Goal: Task Accomplishment & Management: Manage account settings

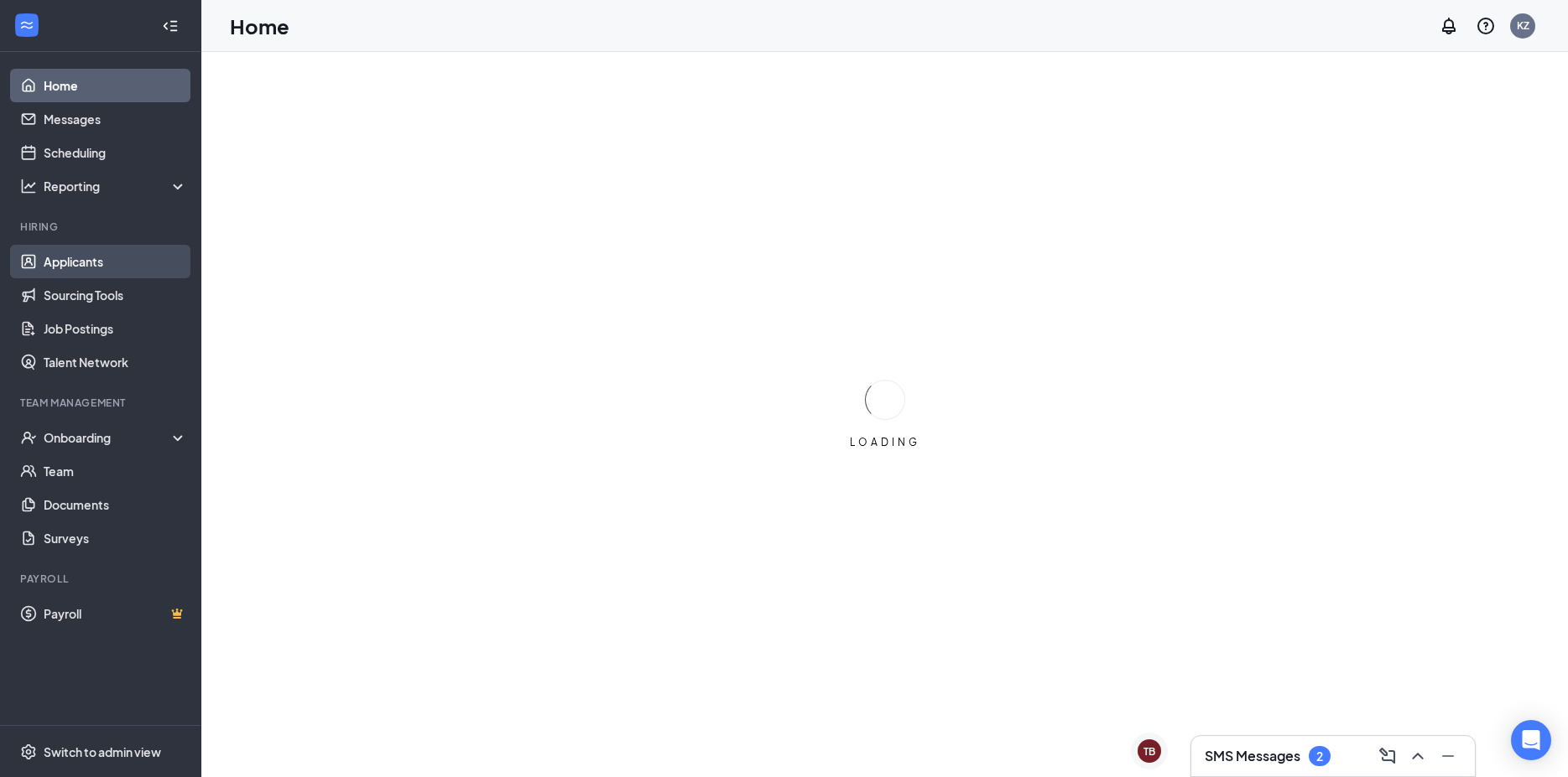
click at [124, 252] on link "Applicants" at bounding box center [116, 262] width 144 height 34
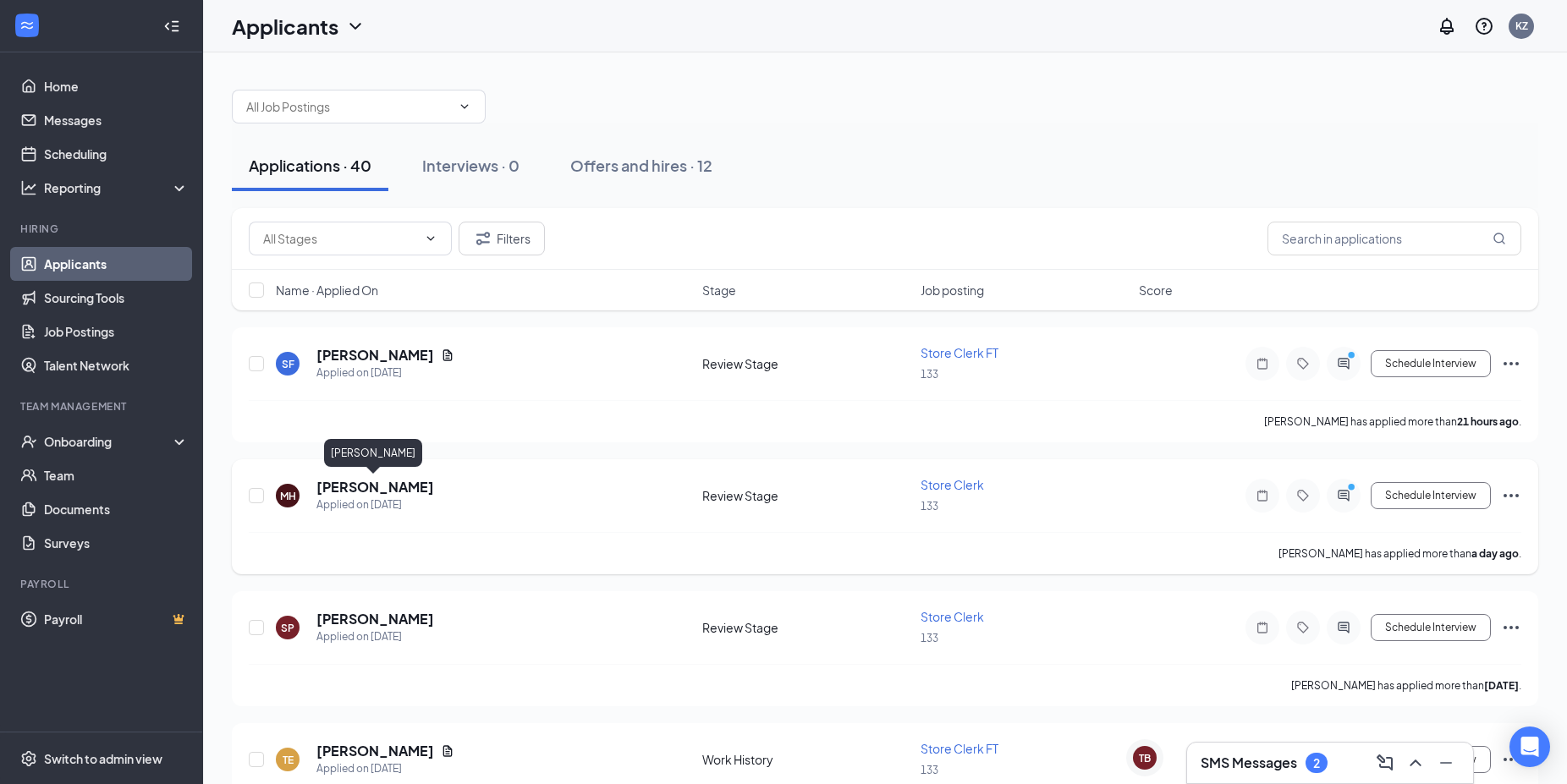
drag, startPoint x: 348, startPoint y: 483, endPoint x: 391, endPoint y: 485, distance: 43.0
click at [350, 483] on h5 "[PERSON_NAME]" at bounding box center [374, 487] width 118 height 19
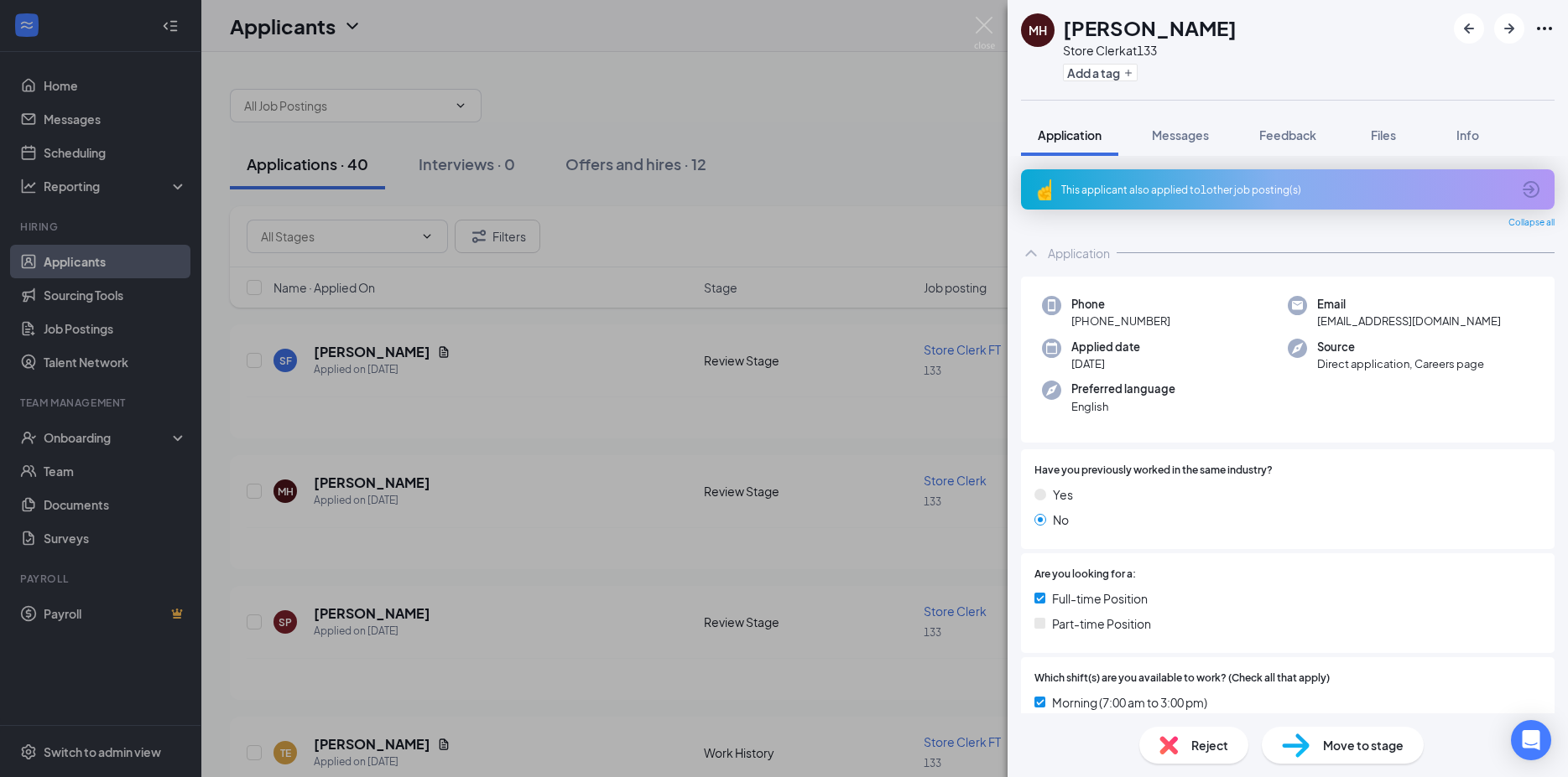
click at [1350, 749] on span "Move to stage" at bounding box center [1363, 745] width 80 height 19
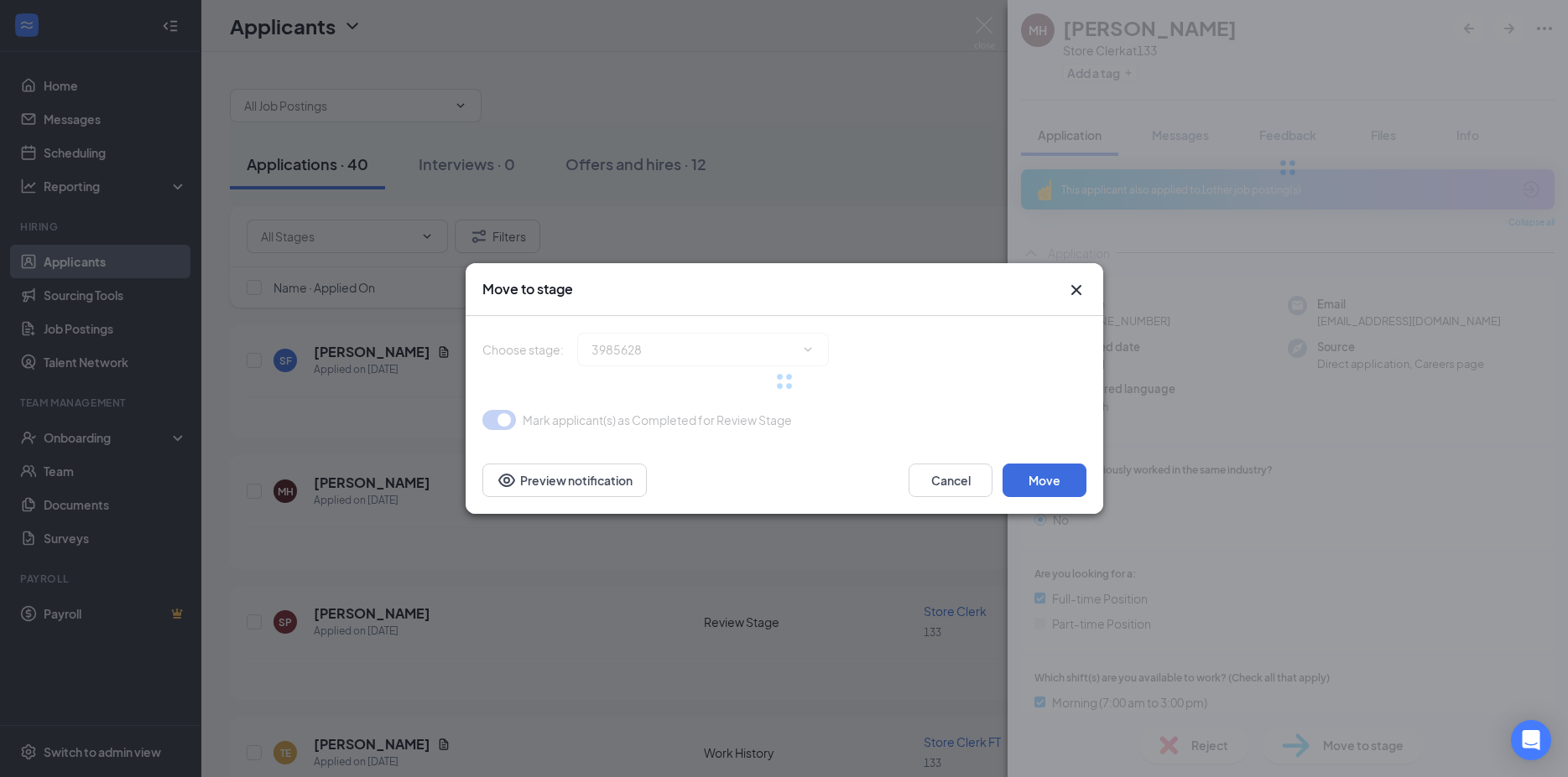
type input "Onsite Interview (next stage)"
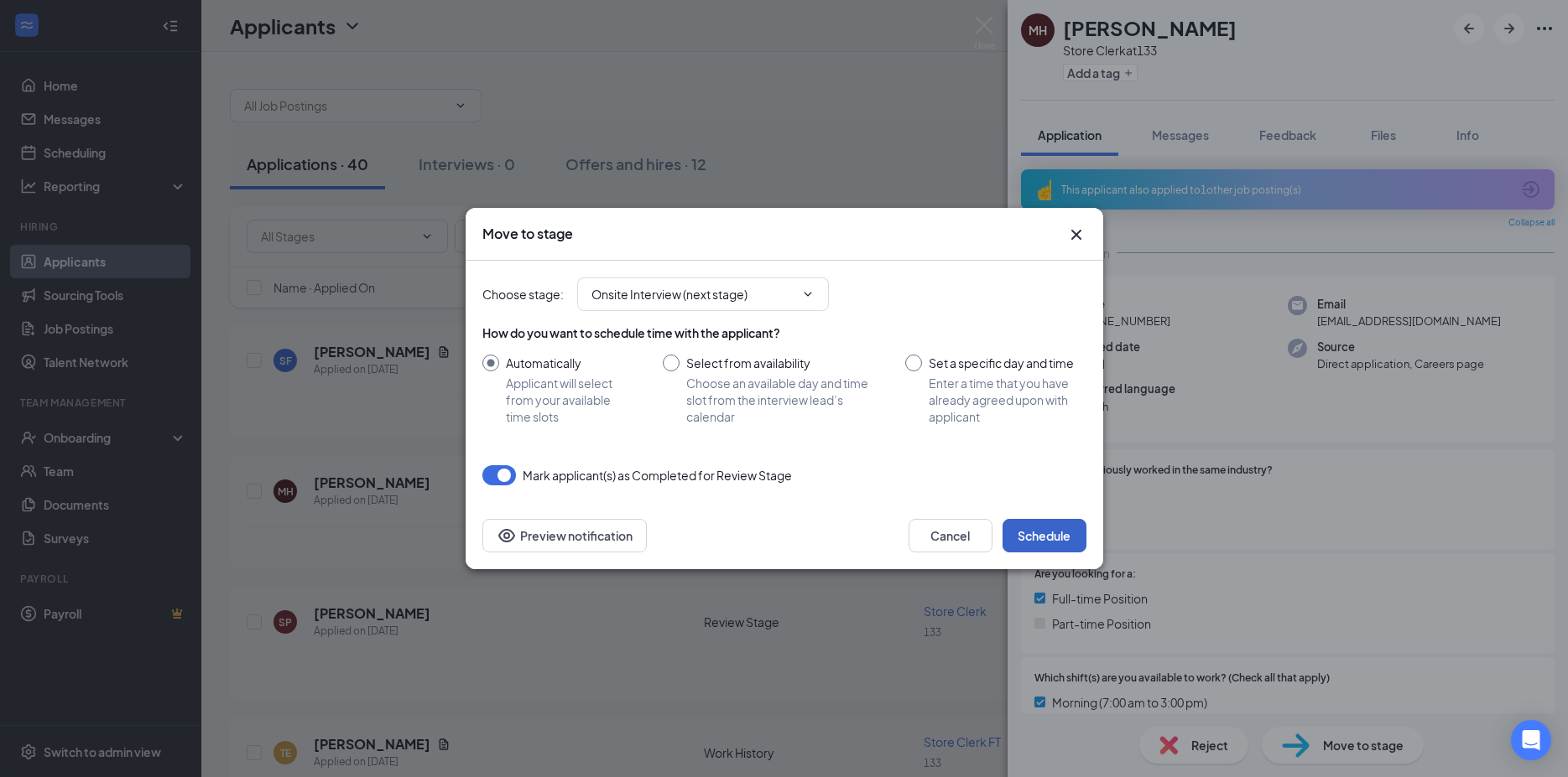
drag, startPoint x: 1041, startPoint y: 537, endPoint x: 1050, endPoint y: 538, distance: 9.1
click at [1042, 538] on button "Schedule" at bounding box center [1044, 536] width 84 height 34
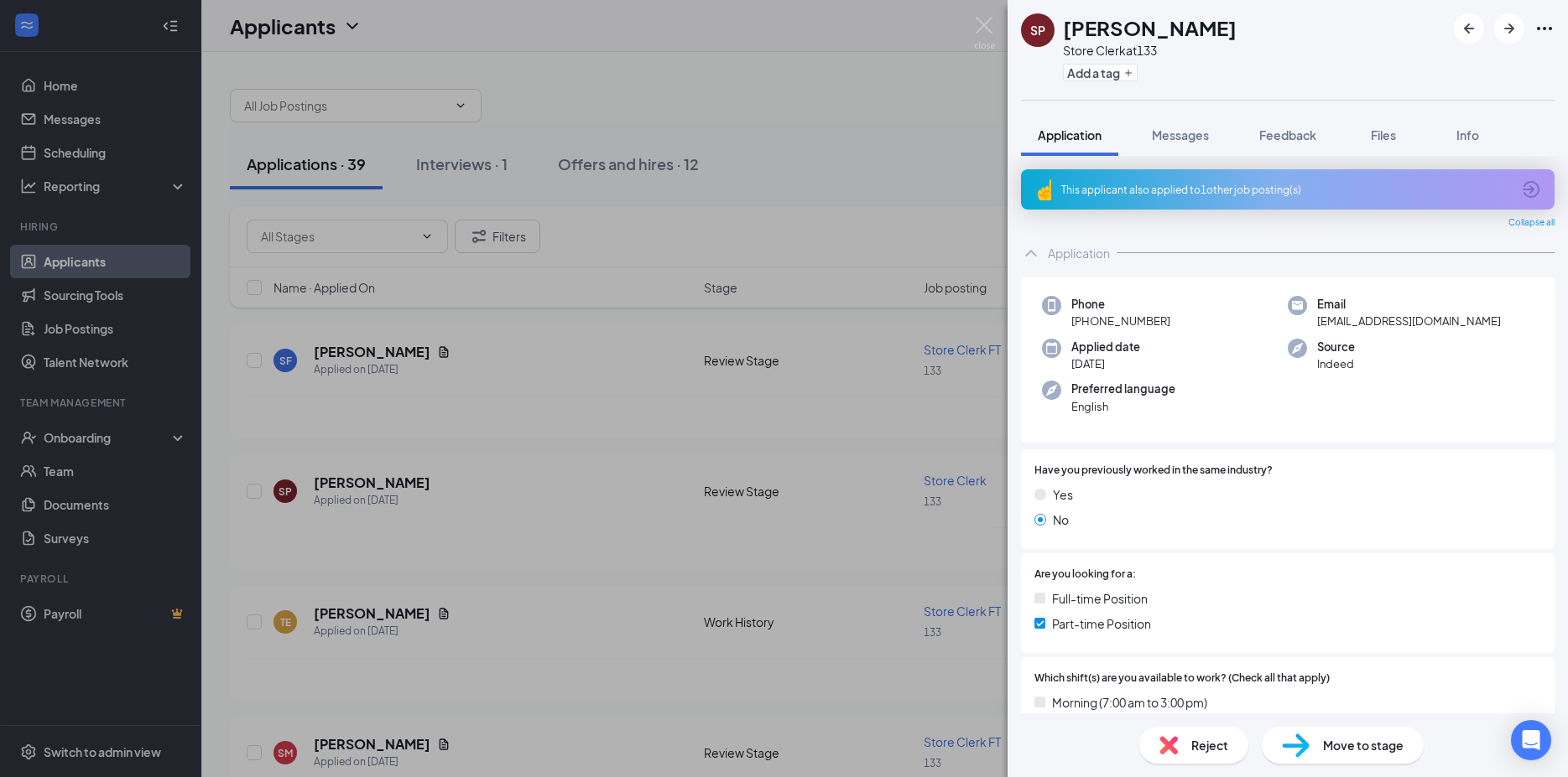
click at [891, 26] on div "SP [PERSON_NAME] Store Clerk at 133 Add a tag Application Messages Feedback Fil…" at bounding box center [784, 388] width 1568 height 777
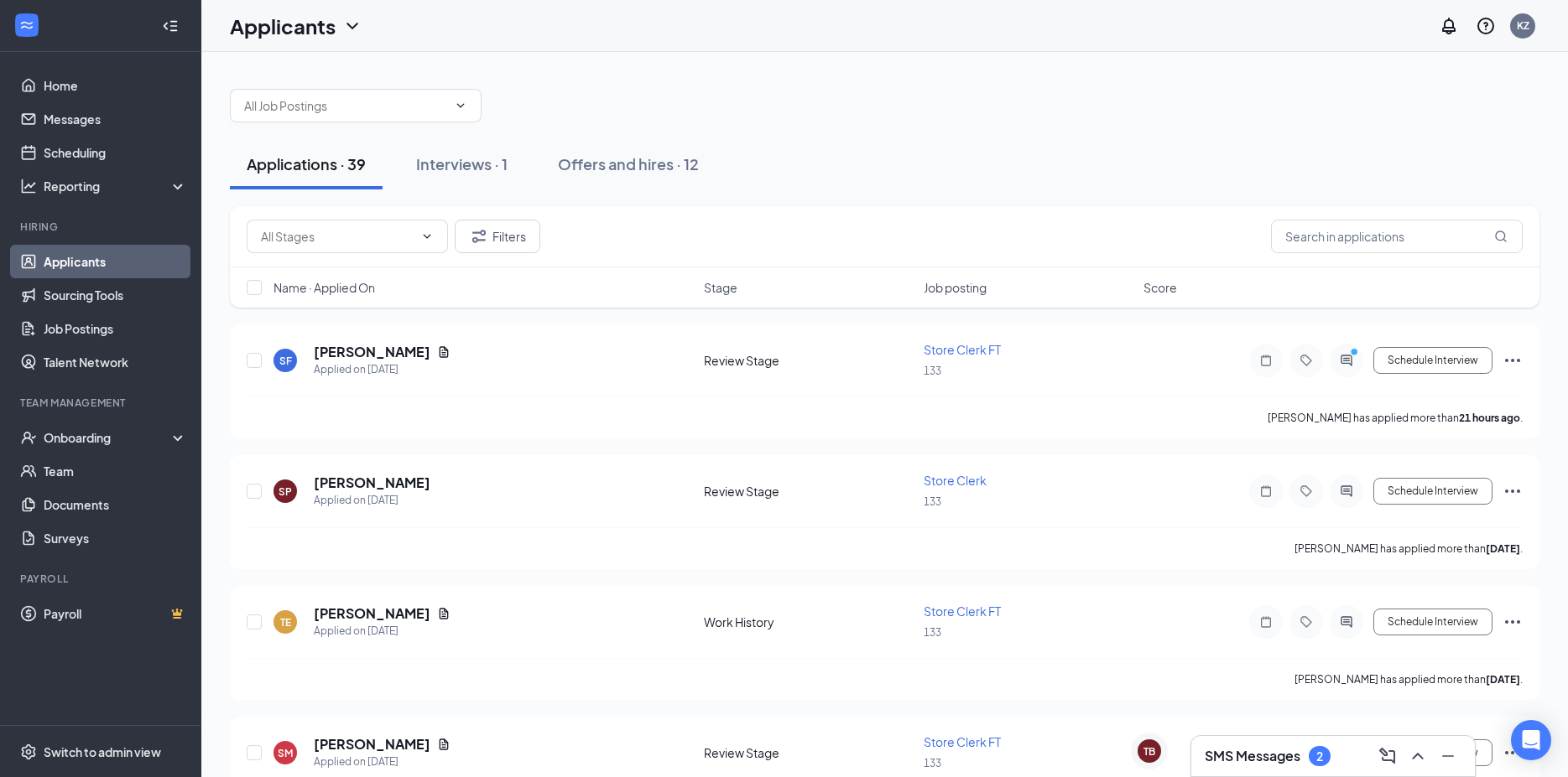
drag, startPoint x: 983, startPoint y: 27, endPoint x: 973, endPoint y: 18, distance: 13.5
click at [983, 21] on div "Applicants KZ" at bounding box center [885, 26] width 1367 height 52
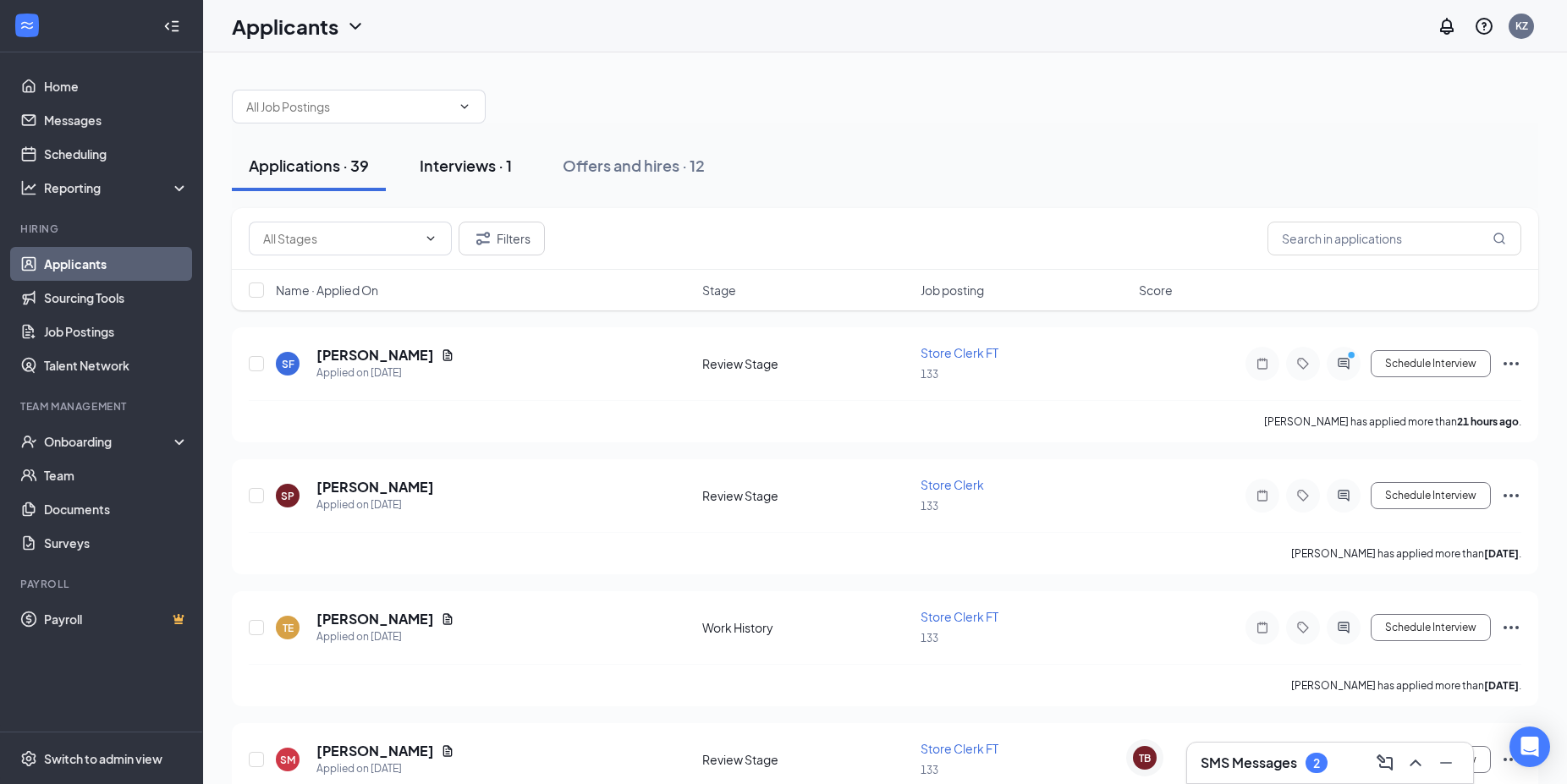
click at [501, 173] on div "Interviews · 1" at bounding box center [466, 165] width 92 height 21
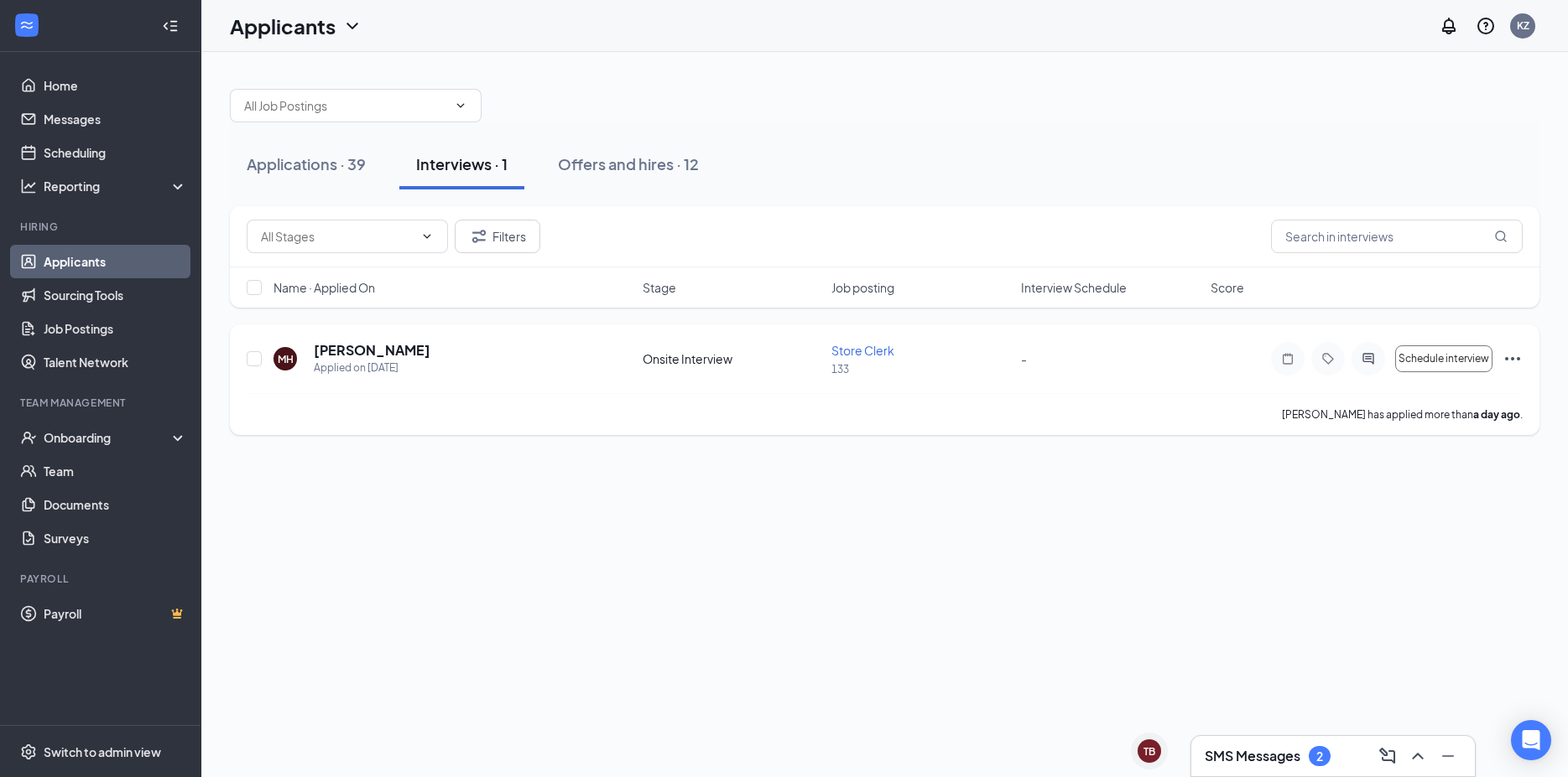
click at [1513, 358] on icon "Ellipses" at bounding box center [1512, 359] width 15 height 4
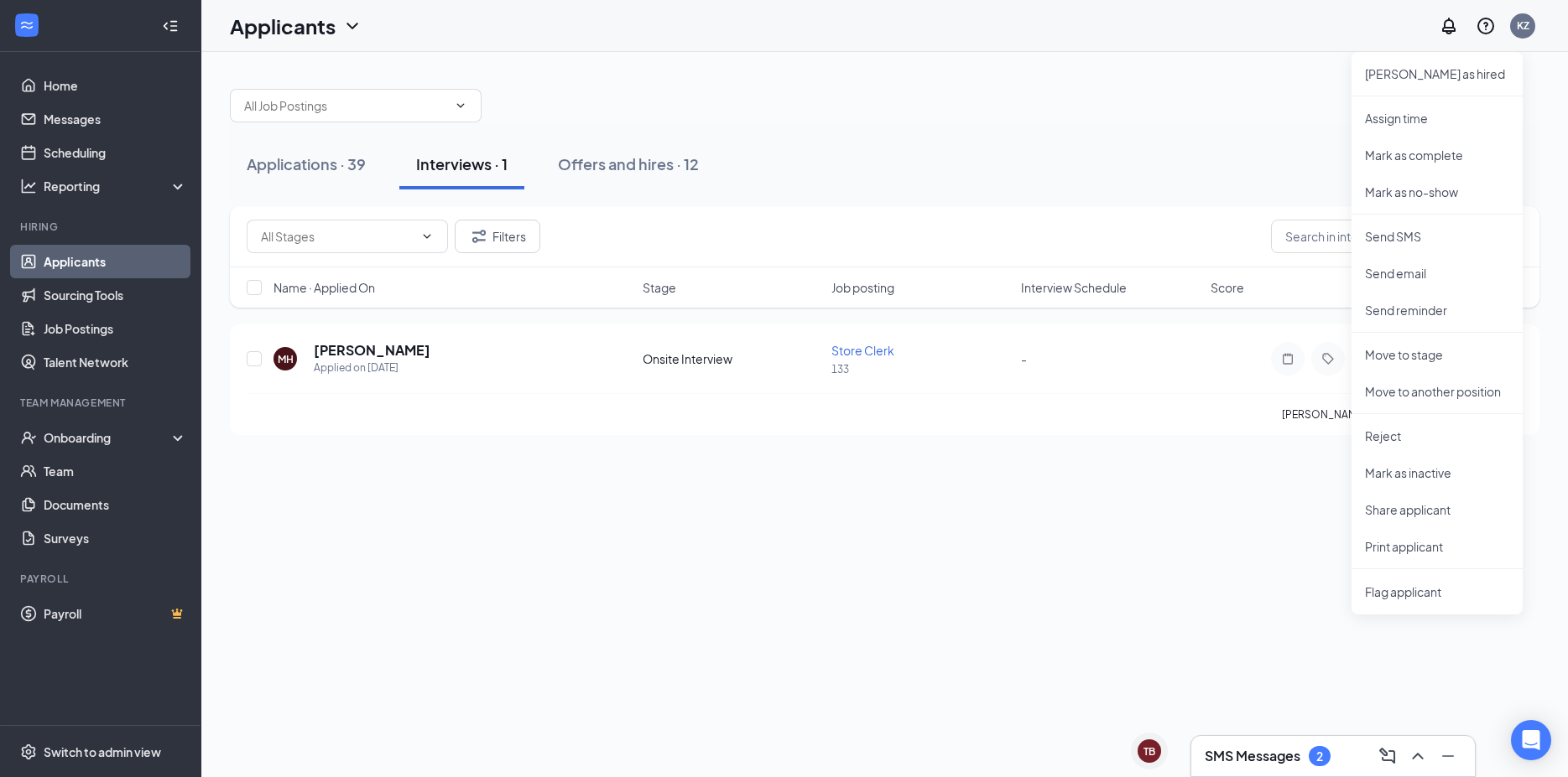
drag, startPoint x: 1303, startPoint y: 742, endPoint x: 1327, endPoint y: 748, distance: 24.7
click at [1305, 743] on div "SMS Messages 2" at bounding box center [1333, 756] width 283 height 40
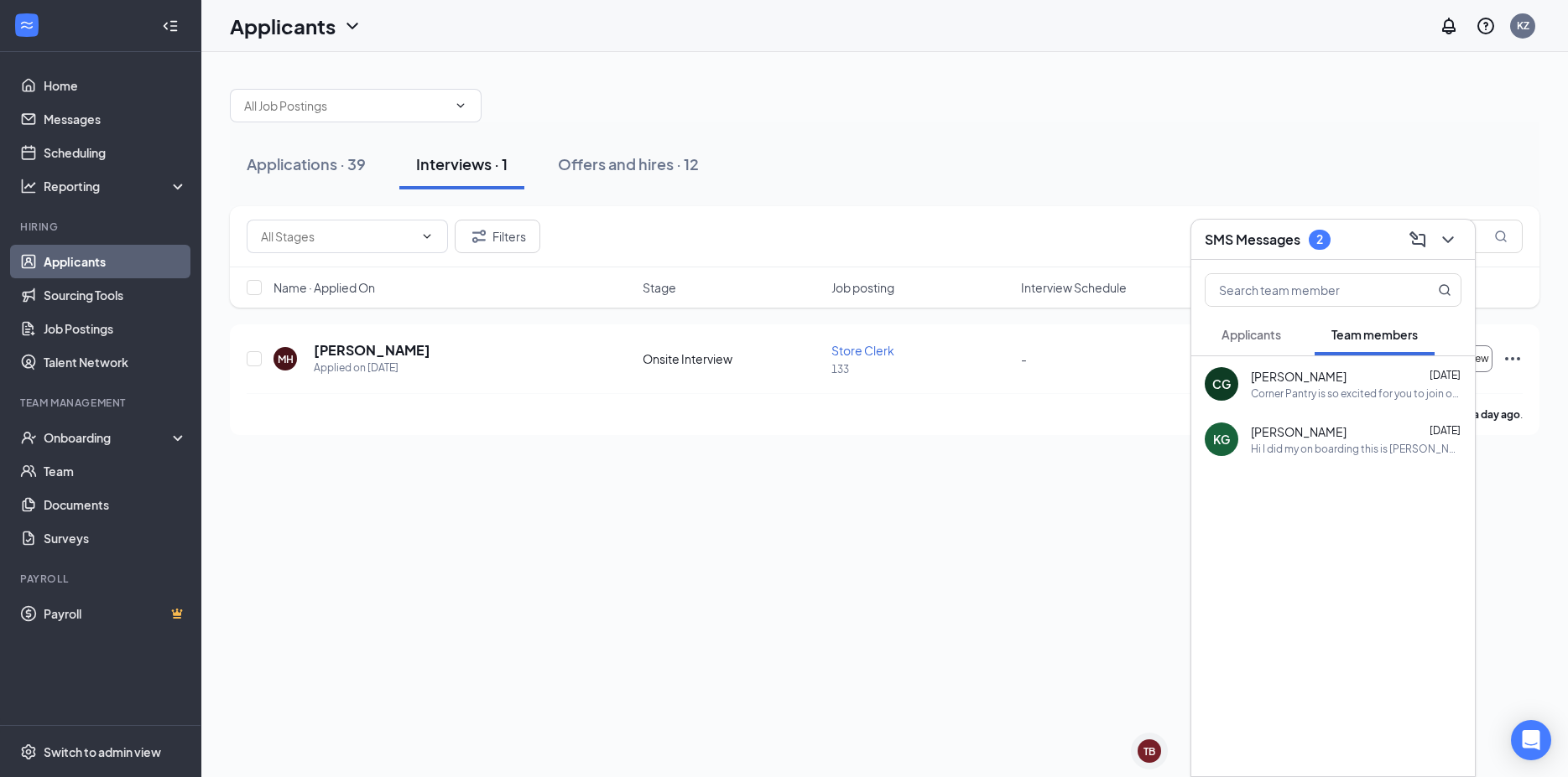
click at [1409, 382] on div "[PERSON_NAME] [DATE]" at bounding box center [1355, 376] width 211 height 17
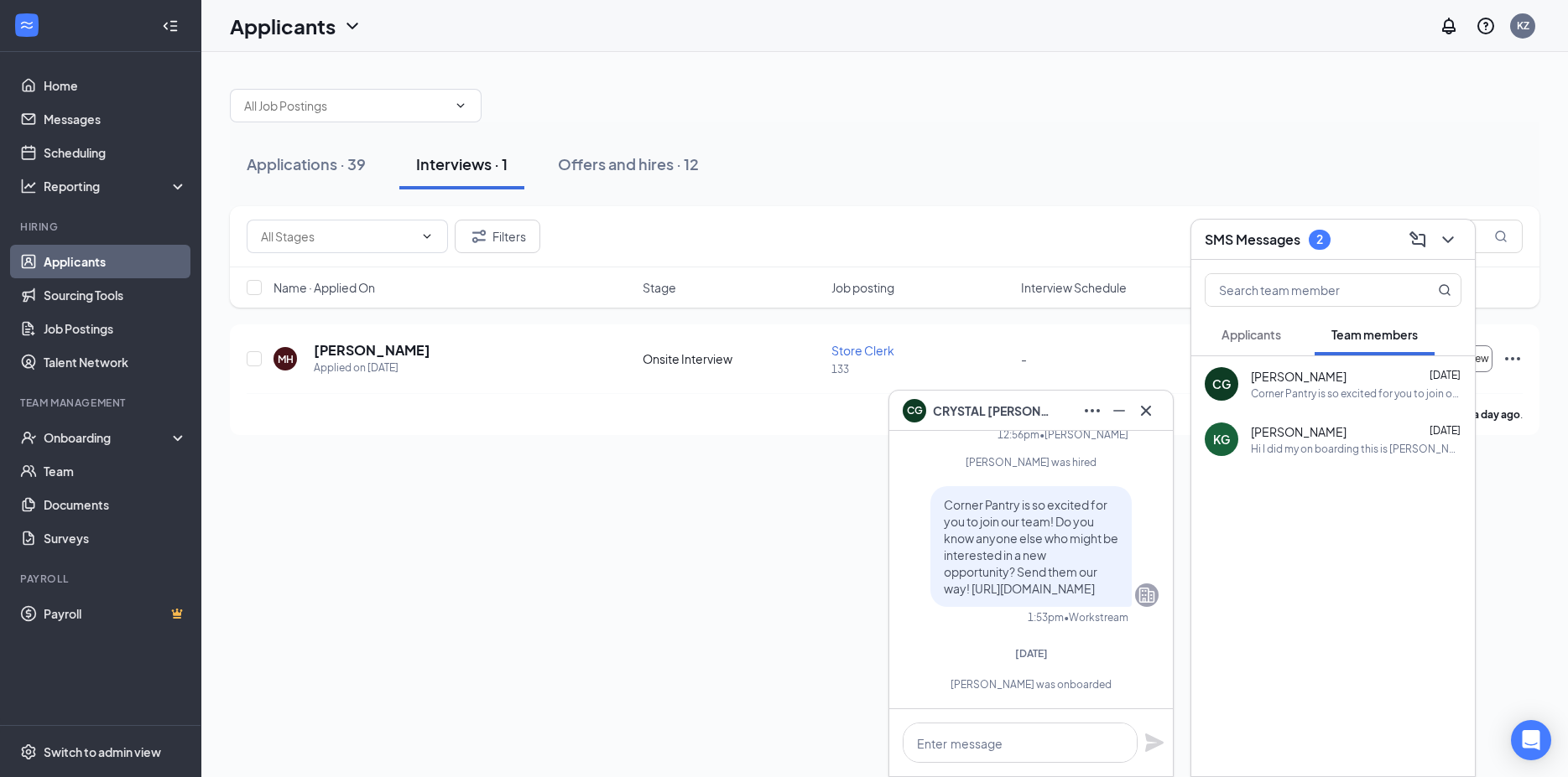
click at [1315, 435] on span "[PERSON_NAME]" at bounding box center [1298, 431] width 96 height 17
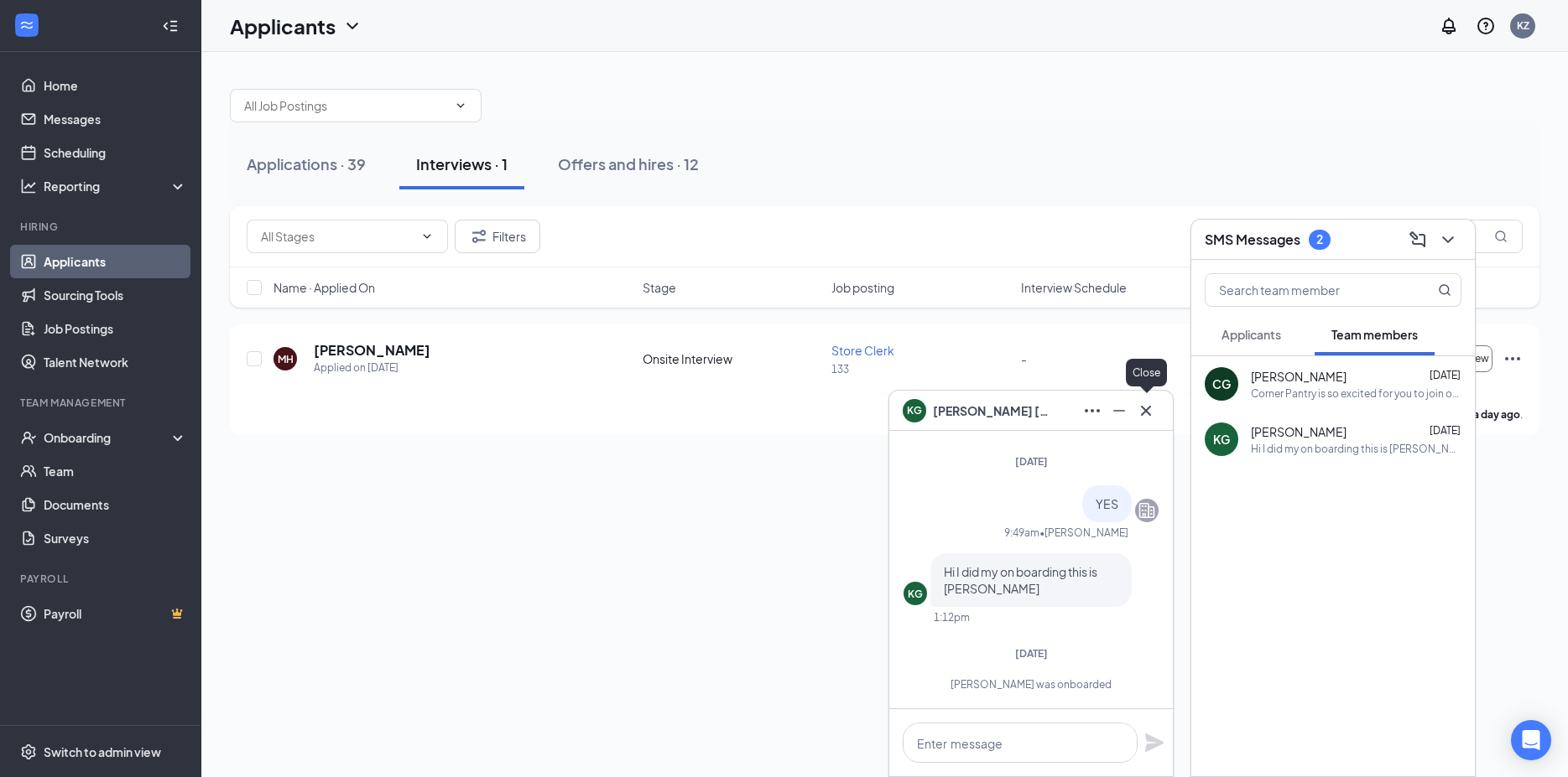
click at [1153, 408] on icon "Cross" at bounding box center [1146, 411] width 21 height 20
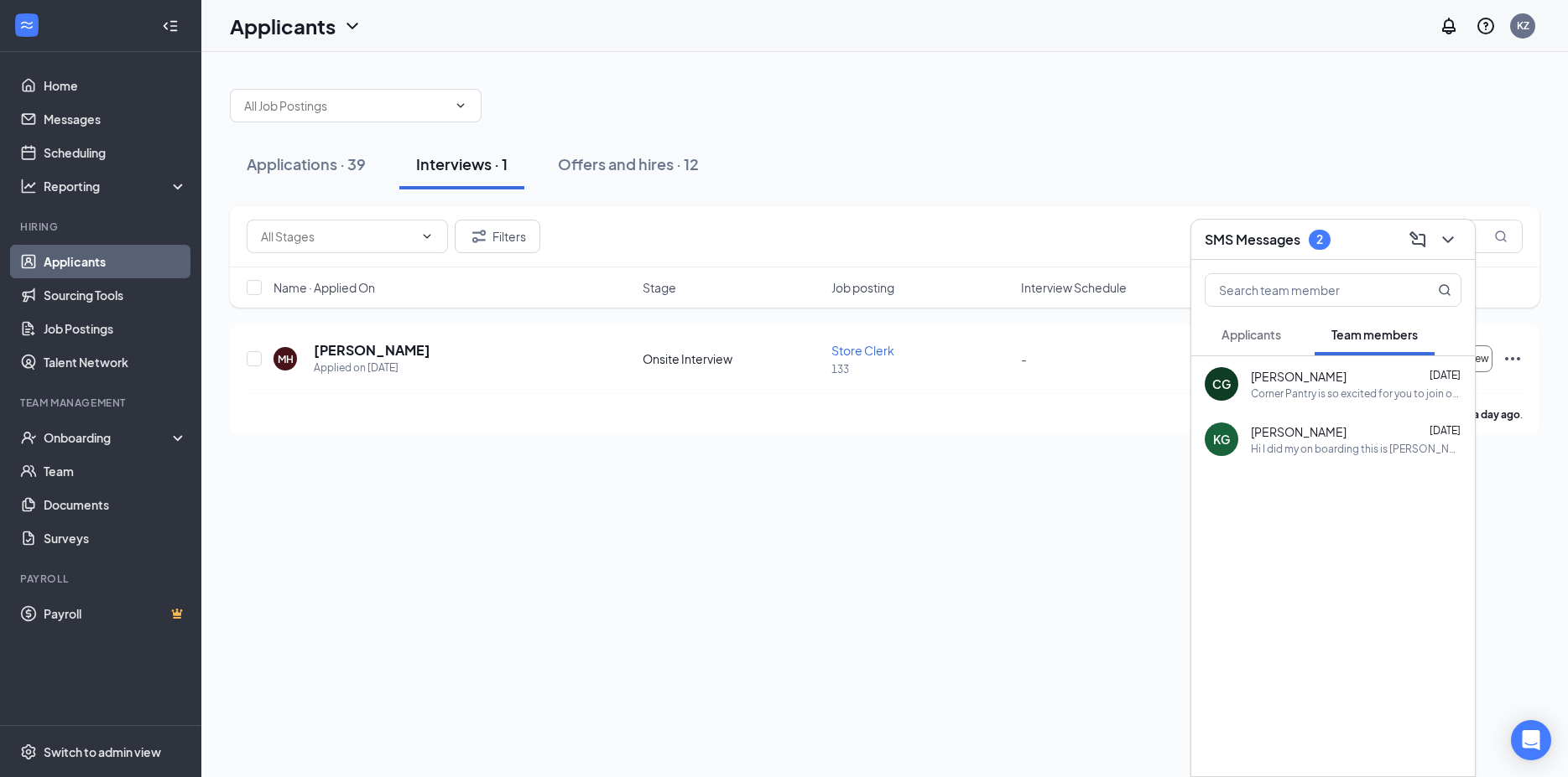
drag, startPoint x: 304, startPoint y: 552, endPoint x: 314, endPoint y: 545, distance: 12.2
click at [314, 545] on div "Applications · 39 Interviews · 1 Offers and hires · 12 Filters Name · Applied O…" at bounding box center [885, 415] width 1367 height 725
click at [1323, 157] on div "Applications · 39 Interviews · 1 Offers and hires · 12" at bounding box center [885, 164] width 1309 height 50
drag, startPoint x: 1445, startPoint y: 239, endPoint x: 1455, endPoint y: 246, distance: 12.2
click at [1445, 239] on icon "ChevronDown" at bounding box center [1448, 240] width 21 height 20
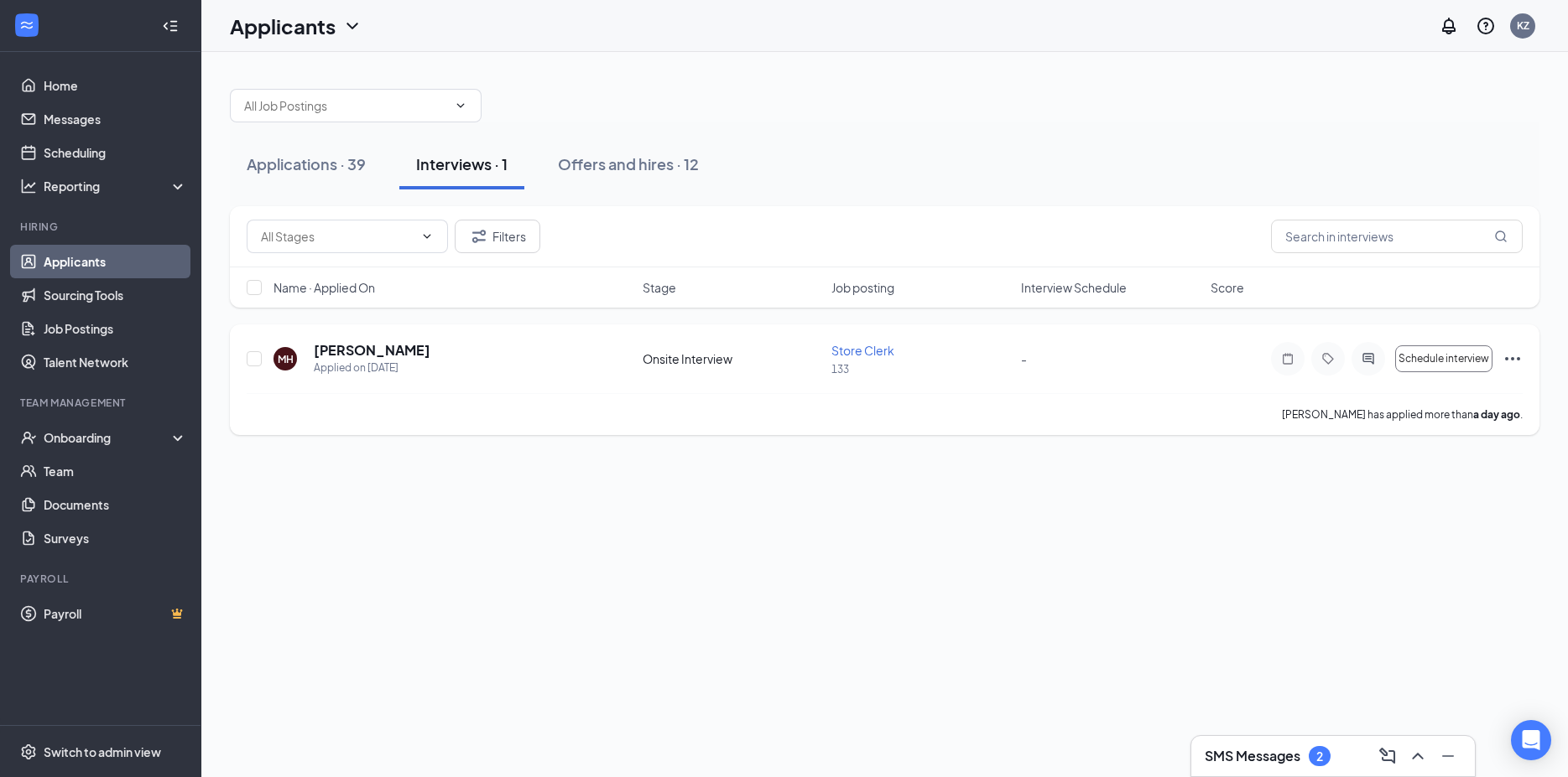
click at [1511, 356] on icon "Ellipses" at bounding box center [1512, 359] width 21 height 20
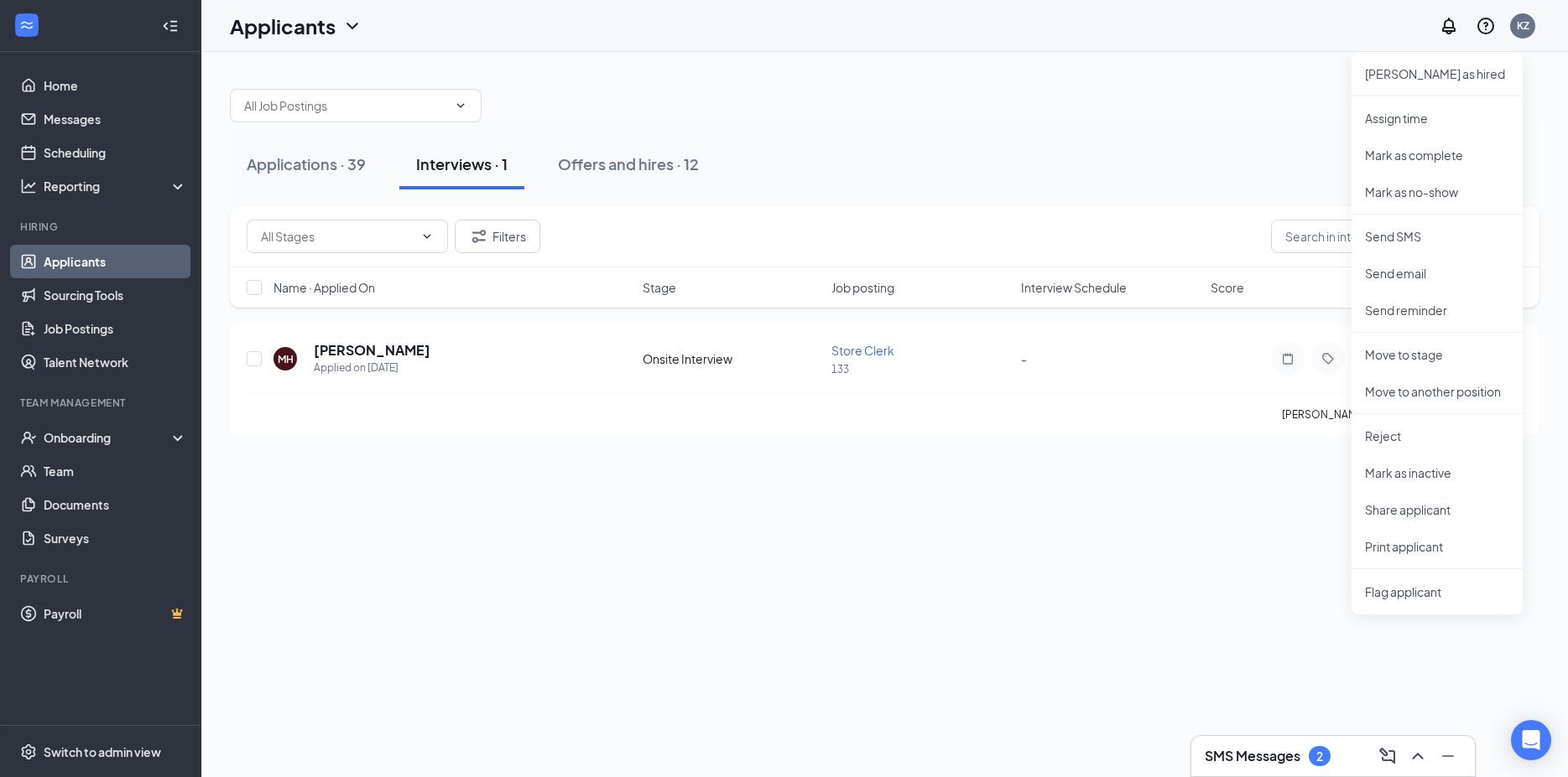
click at [1157, 573] on div "Applications · 39 Interviews · 1 Offers and hires · 12 Filters Name · Applied O…" at bounding box center [885, 415] width 1367 height 725
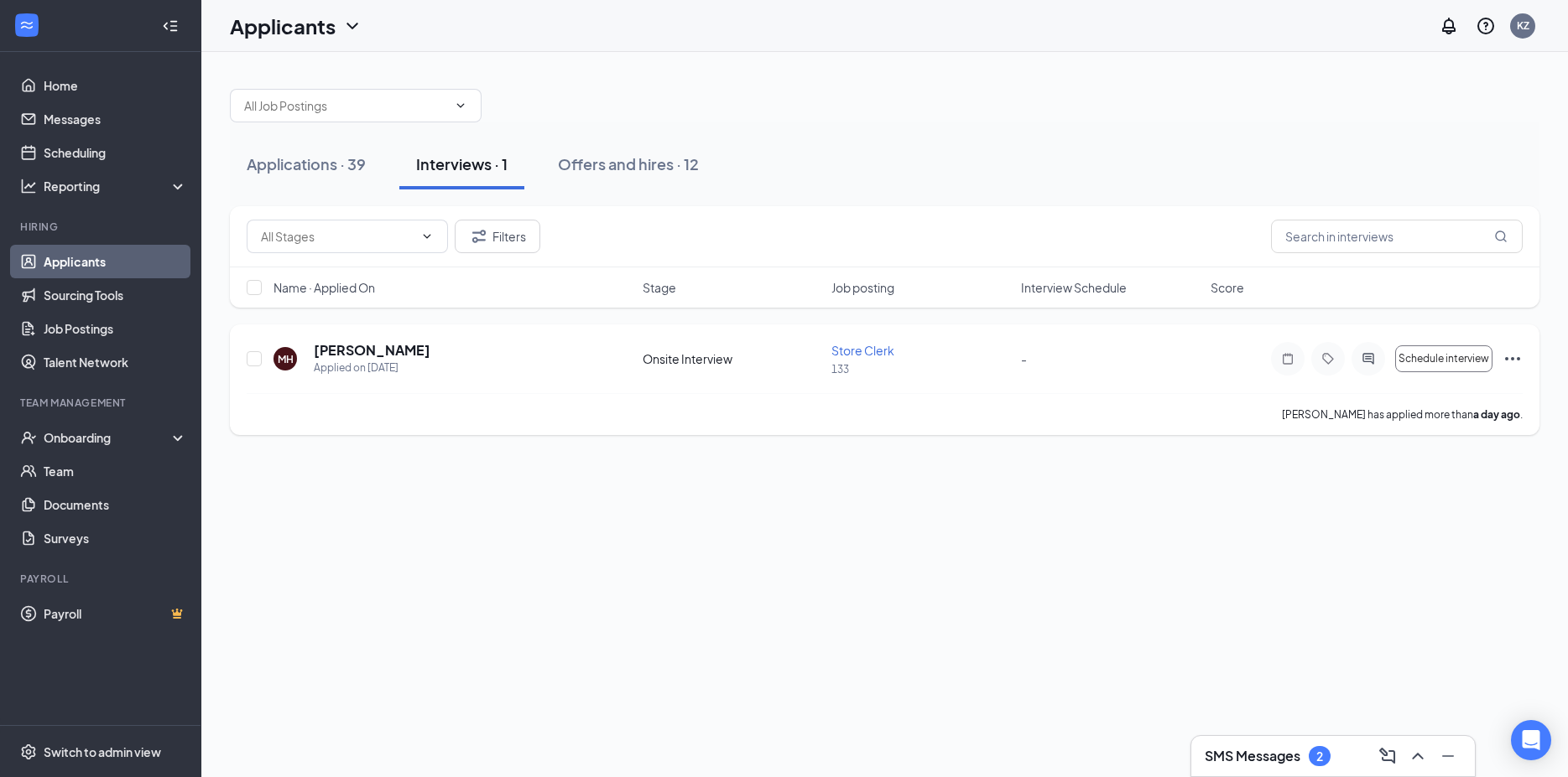
click at [1515, 361] on icon "Ellipses" at bounding box center [1512, 359] width 21 height 20
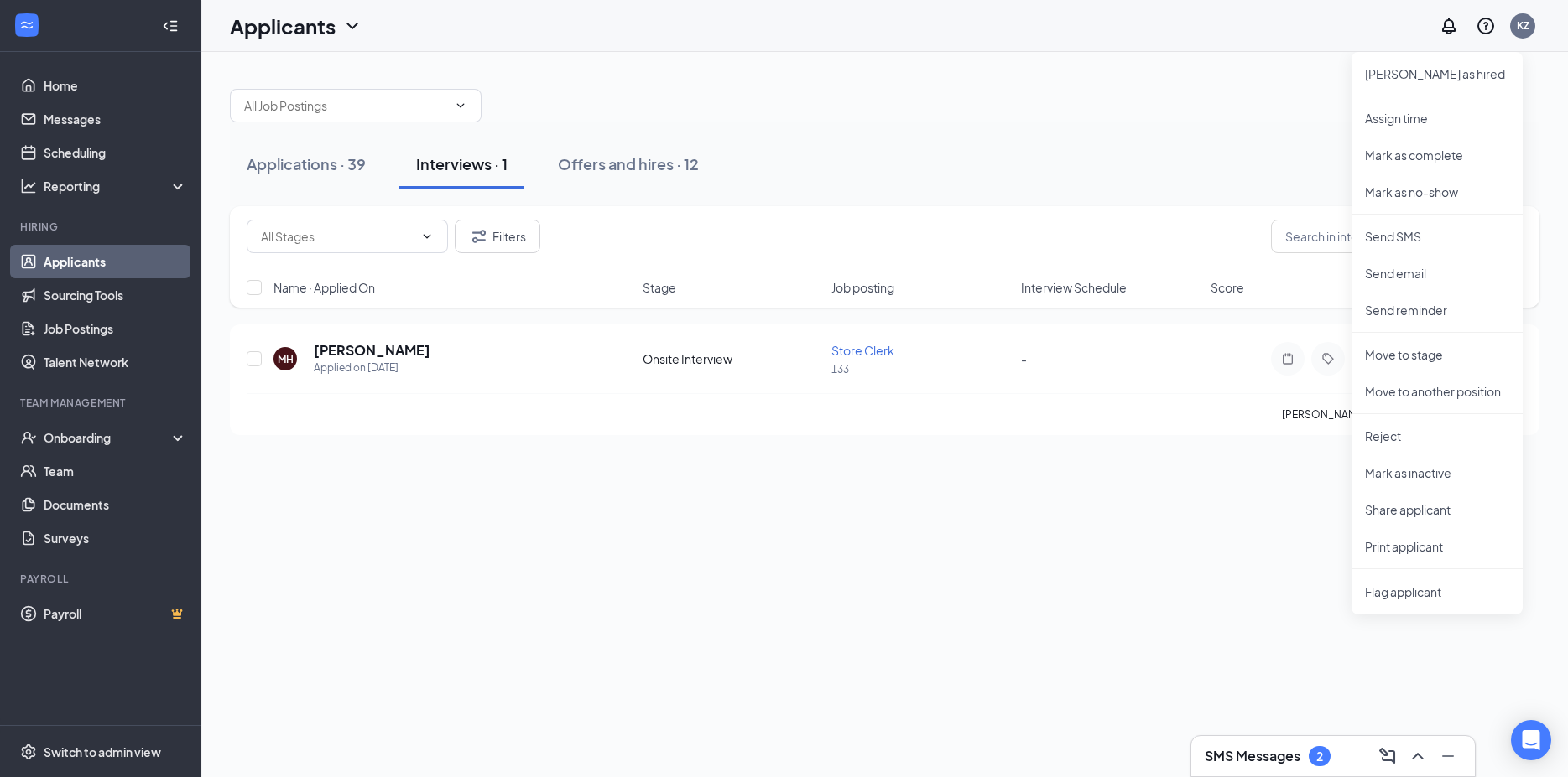
click at [957, 590] on div "Applications · 39 Interviews · 1 Offers and hires · 12 Filters Name · Applied O…" at bounding box center [885, 415] width 1367 height 725
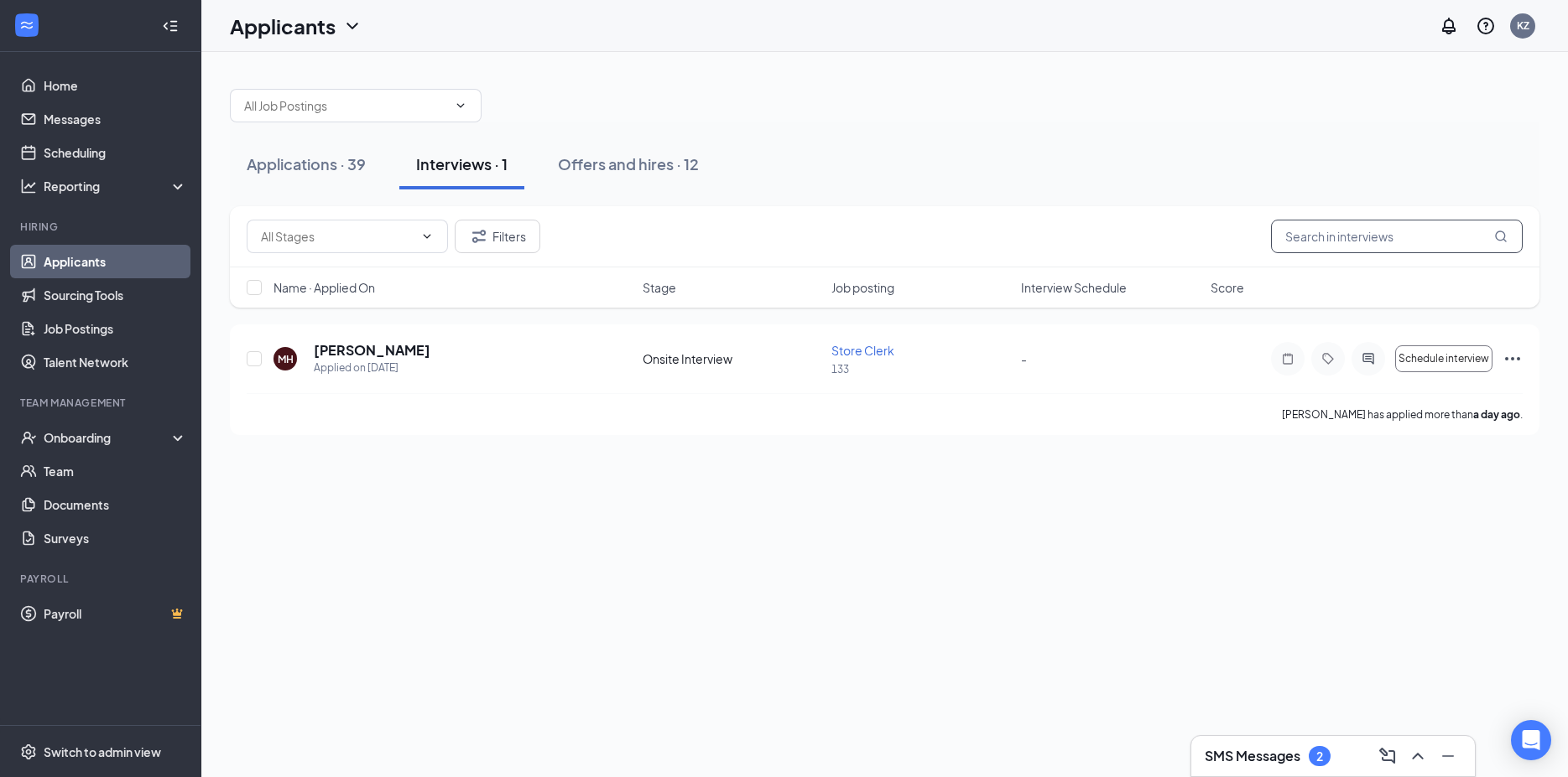
click at [1507, 232] on span at bounding box center [1396, 237] width 252 height 34
click at [1515, 356] on icon "Ellipses" at bounding box center [1512, 359] width 21 height 20
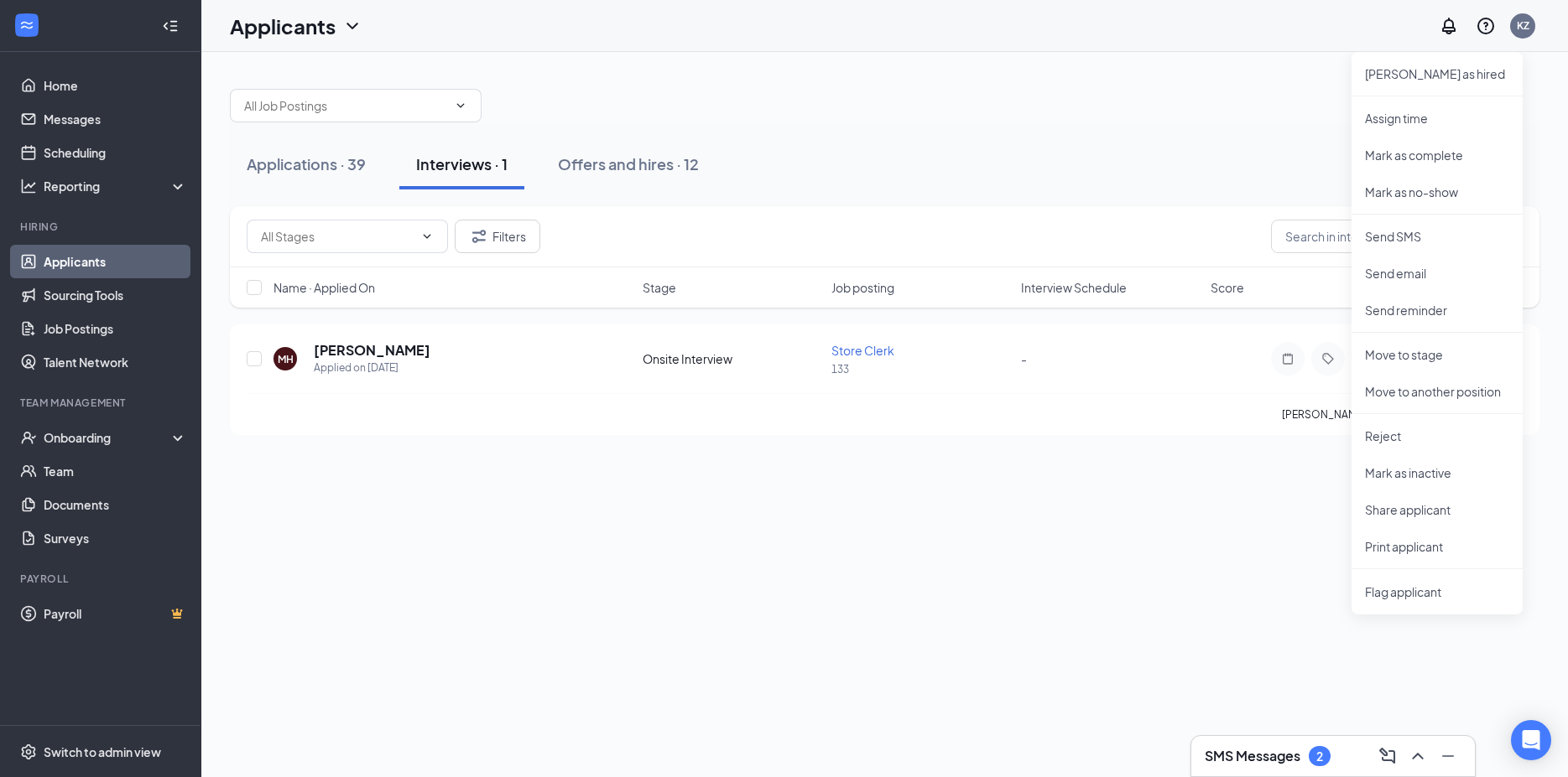
click at [1117, 577] on div "Applications · 39 Interviews · 1 Offers and hires · 12 Filters Name · Applied O…" at bounding box center [885, 415] width 1367 height 725
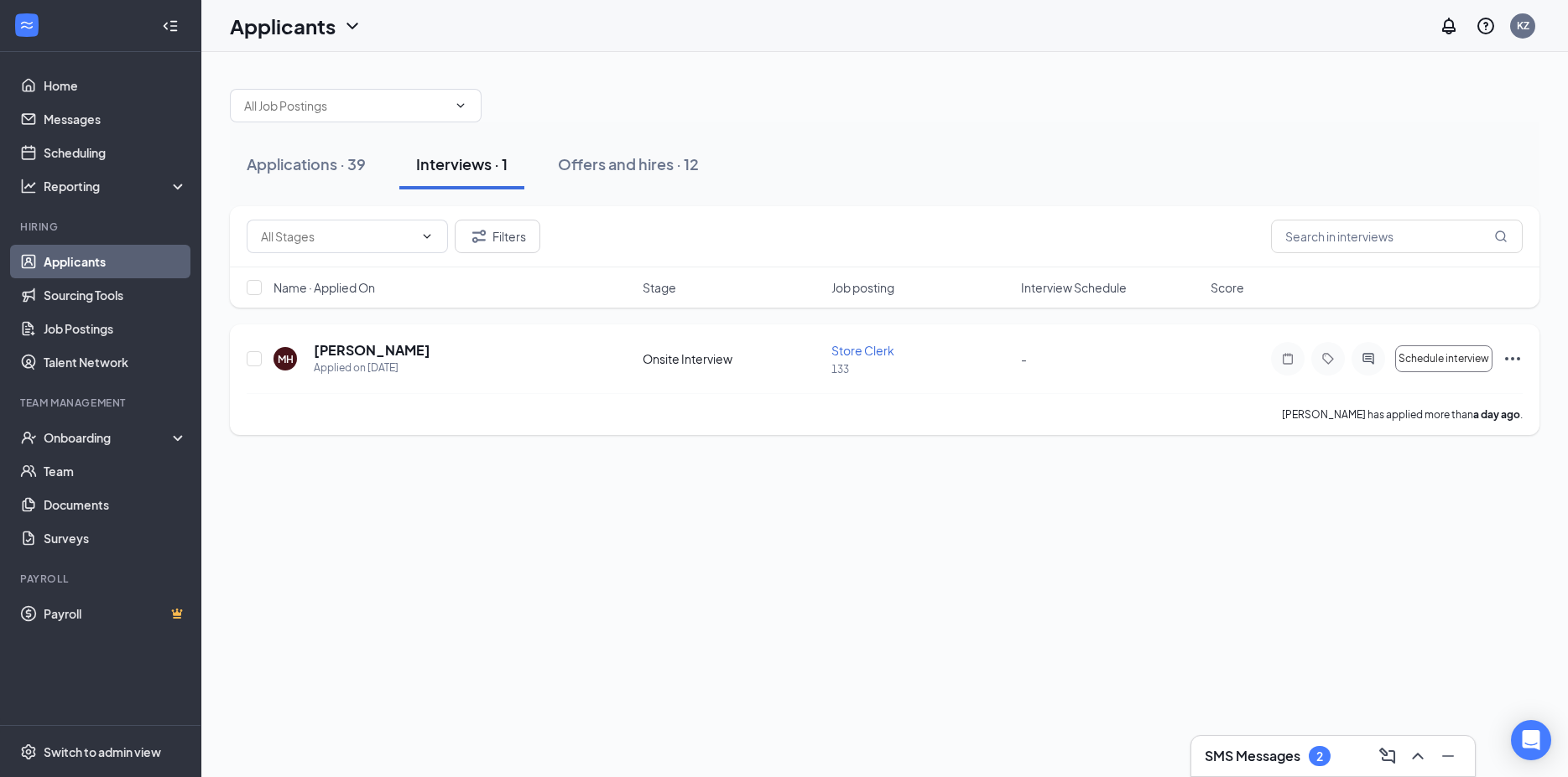
click at [1513, 359] on icon "Ellipses" at bounding box center [1512, 359] width 15 height 4
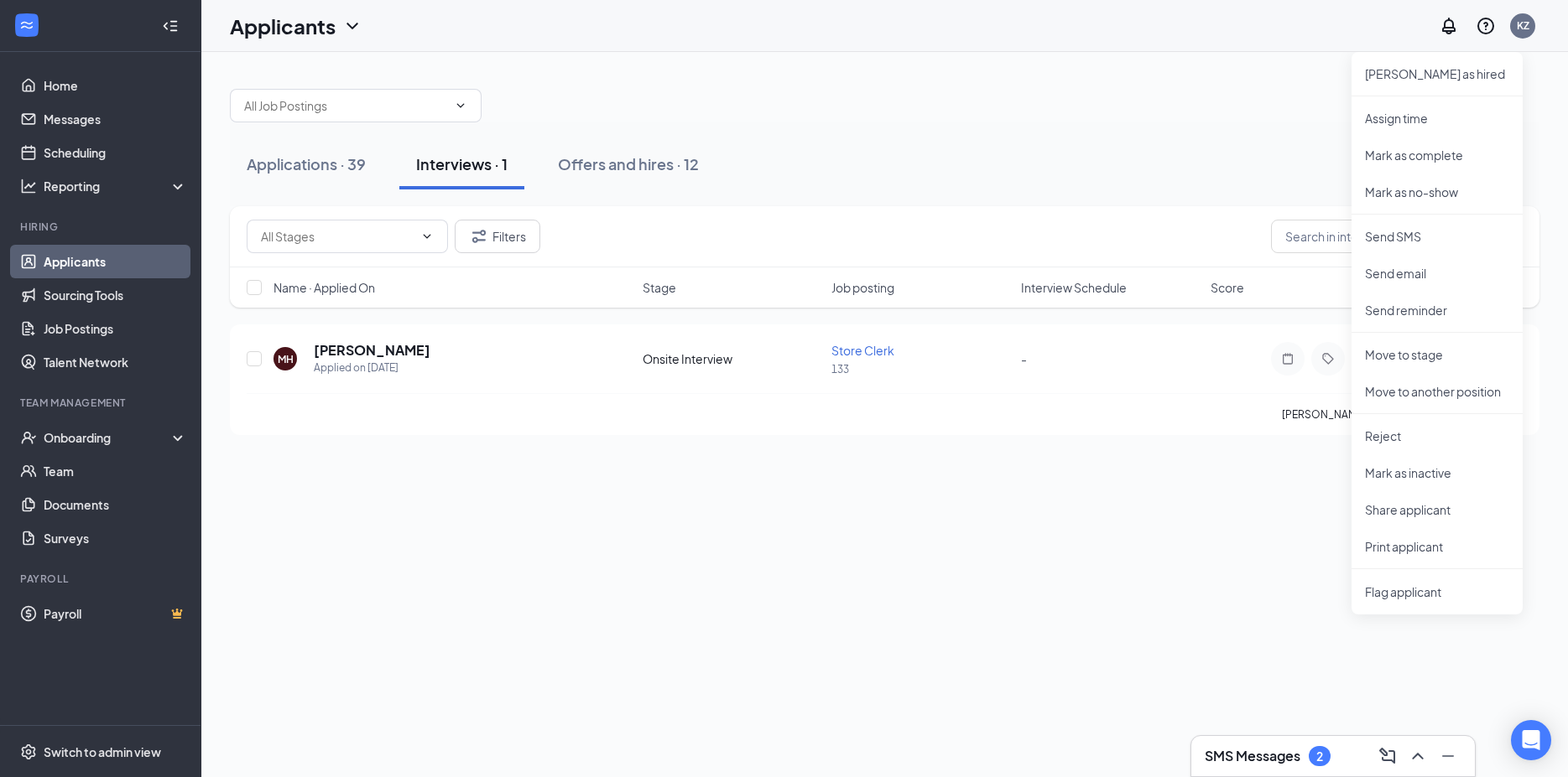
click at [1046, 595] on div "Applications · 39 Interviews · 1 Offers and hires · 12 Filters Name · Applied O…" at bounding box center [885, 415] width 1367 height 725
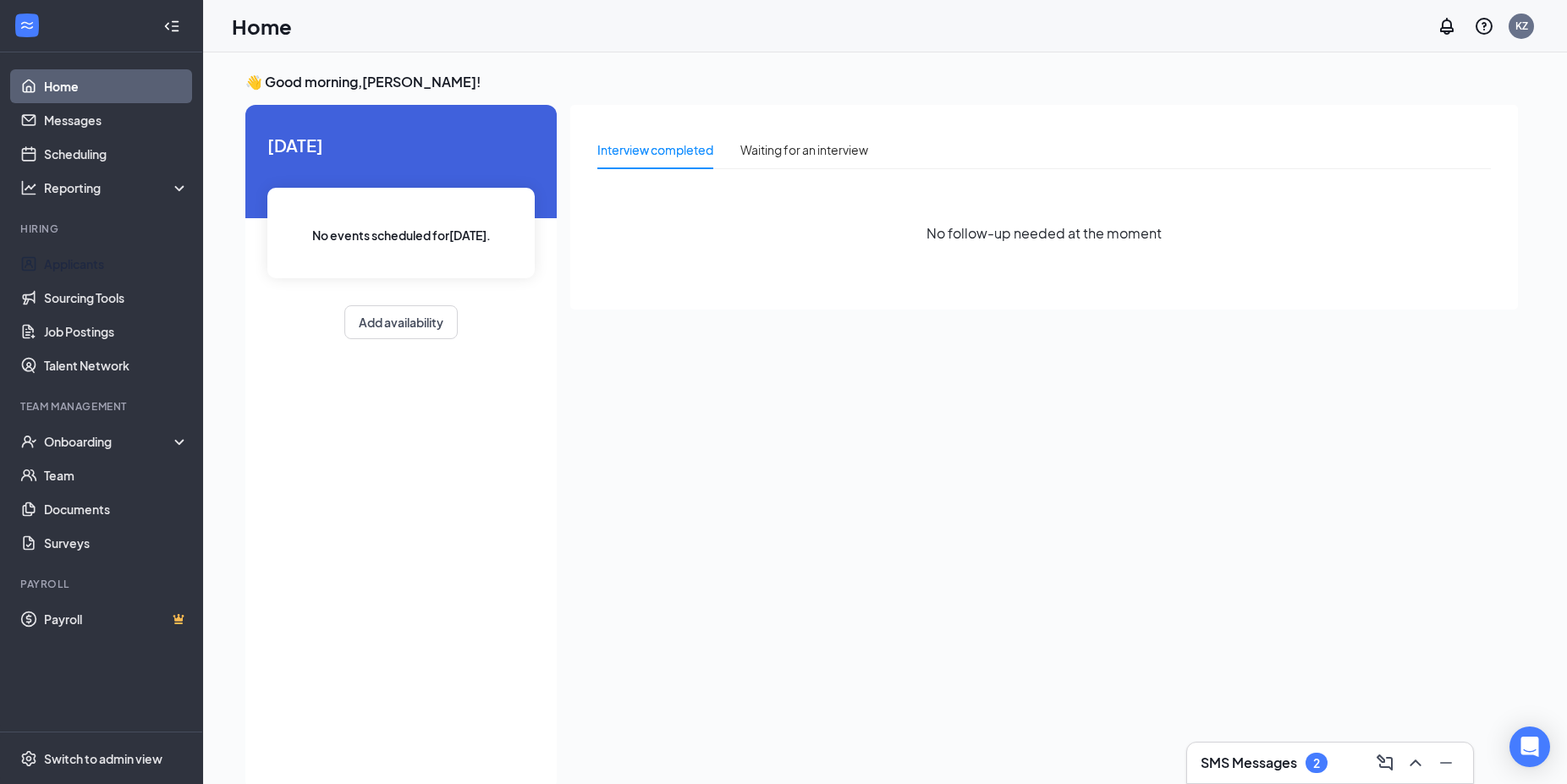
click at [119, 266] on link "Applicants" at bounding box center [117, 264] width 145 height 34
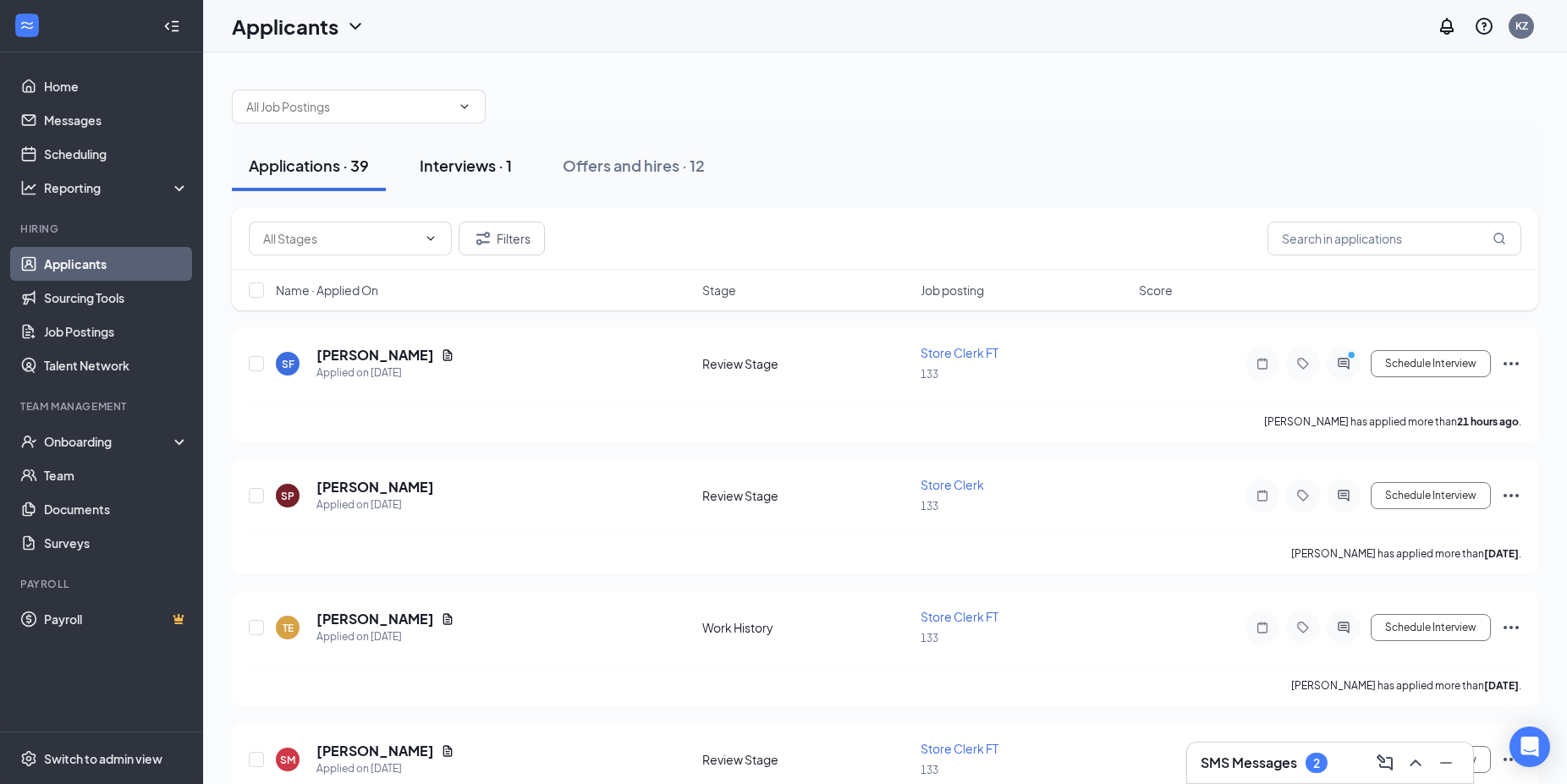
click at [467, 167] on div "Interviews · 1" at bounding box center [466, 165] width 92 height 21
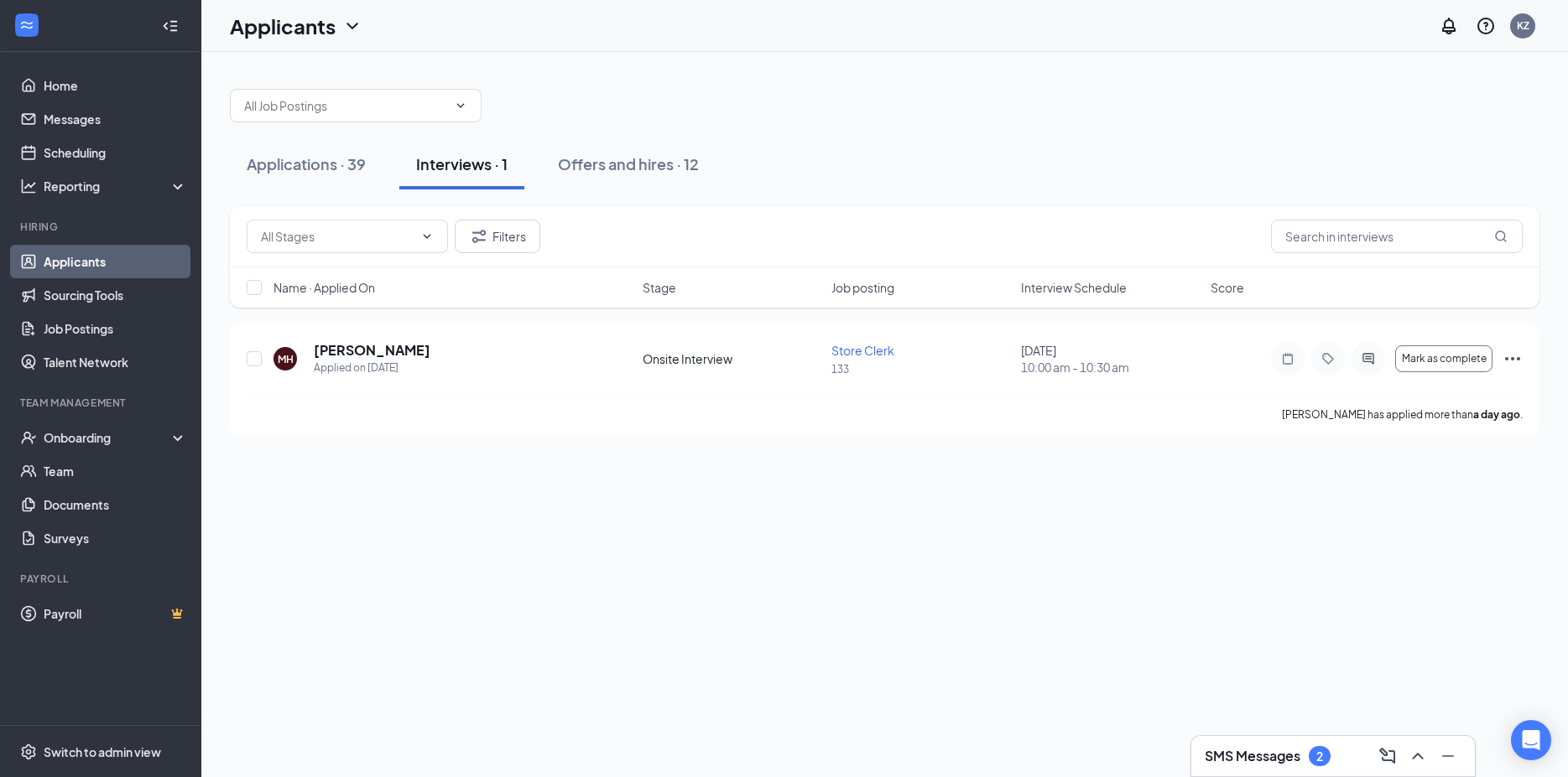
click at [886, 506] on div "Applications · 39 Interviews · 1 Offers and hires · 12 Filters Name · Applied O…" at bounding box center [885, 415] width 1367 height 725
